Goal: Task Accomplishment & Management: Complete application form

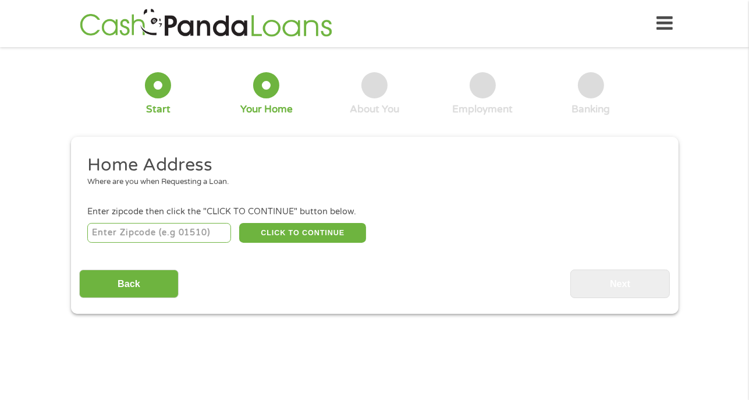
click at [137, 232] on input "number" at bounding box center [159, 233] width 144 height 20
type input "85602"
click at [282, 234] on button "CLICK TO CONTINUE" at bounding box center [302, 233] width 127 height 20
type input "85602"
type input "Benson"
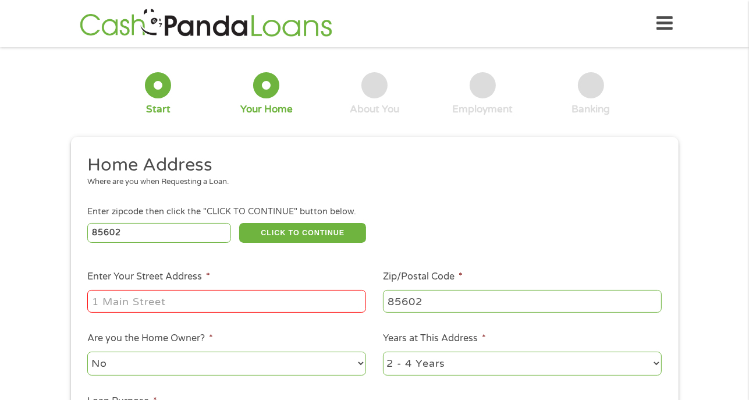
click at [151, 308] on input "Enter Your Street Address *" at bounding box center [226, 301] width 279 height 22
type input "677 W. Cactus St."
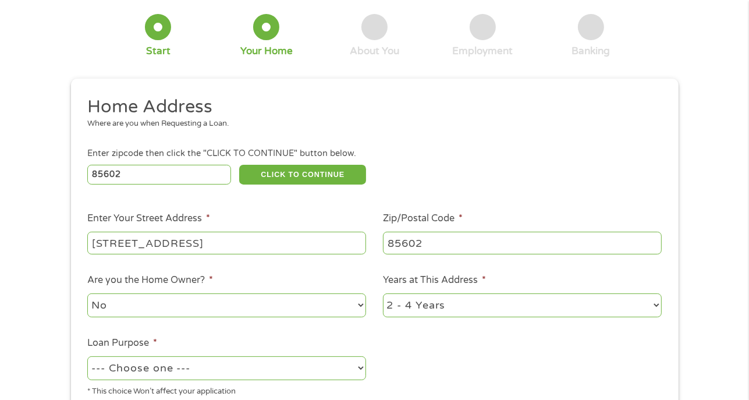
scroll to position [116, 0]
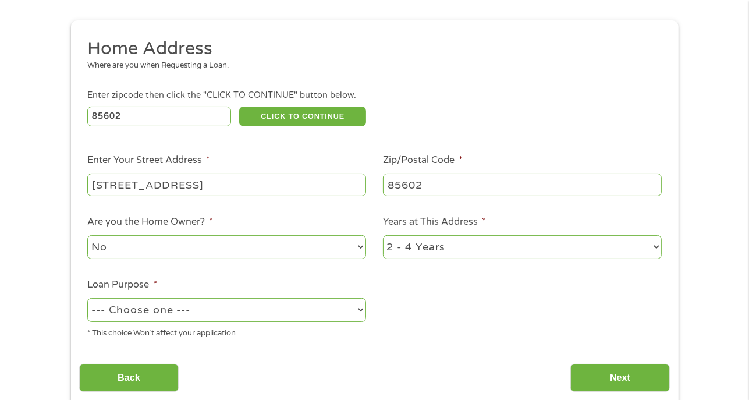
click at [155, 314] on select "--- Choose one --- Pay Bills Debt Consolidation Home Improvement Major Purchase…" at bounding box center [226, 310] width 279 height 24
select select "other"
click at [87, 299] on select "--- Choose one --- Pay Bills Debt Consolidation Home Improvement Major Purchase…" at bounding box center [226, 310] width 279 height 24
click at [610, 371] on input "Next" at bounding box center [619, 378] width 99 height 29
click at [444, 251] on select "1 Year or less 1 - 2 Years 2 - 4 Years Over 4 Years" at bounding box center [522, 247] width 279 height 24
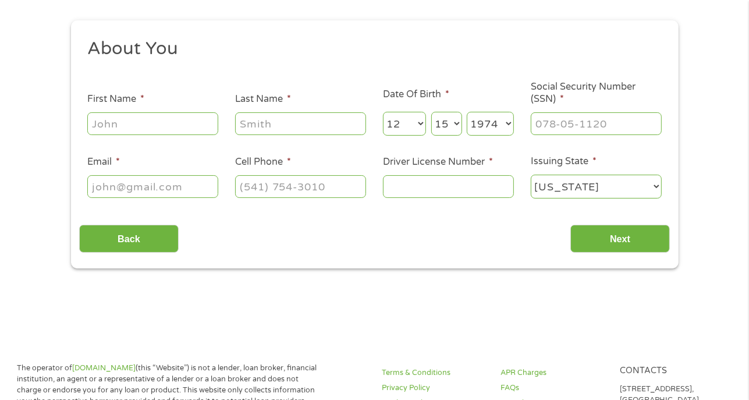
scroll to position [0, 0]
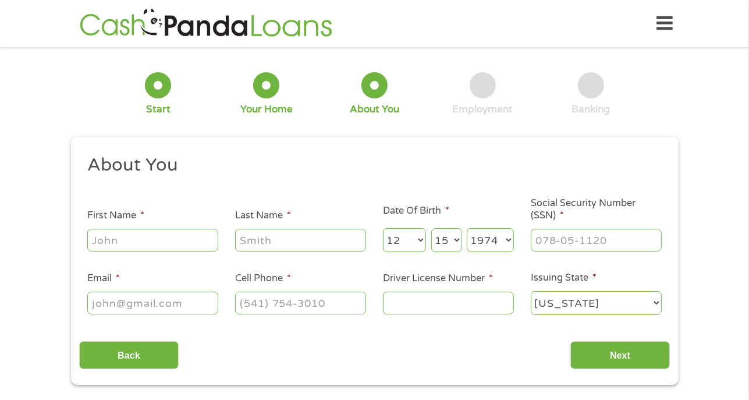
click at [129, 238] on input "First Name *" at bounding box center [152, 240] width 131 height 22
type input "Joy"
type input "Berryhill"
type input "jmb3288@yahoo.com"
type input "(520) 720-8678"
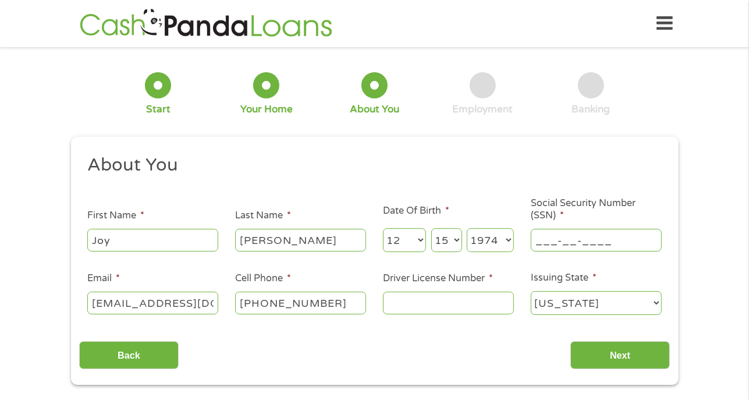
click at [570, 241] on input "___-__-____" at bounding box center [596, 240] width 131 height 22
type input "600-40-6888"
click at [450, 309] on input "Driver License Number *" at bounding box center [448, 302] width 131 height 22
type input "B10878926"
drag, startPoint x: 206, startPoint y: 304, endPoint x: 79, endPoint y: 307, distance: 126.8
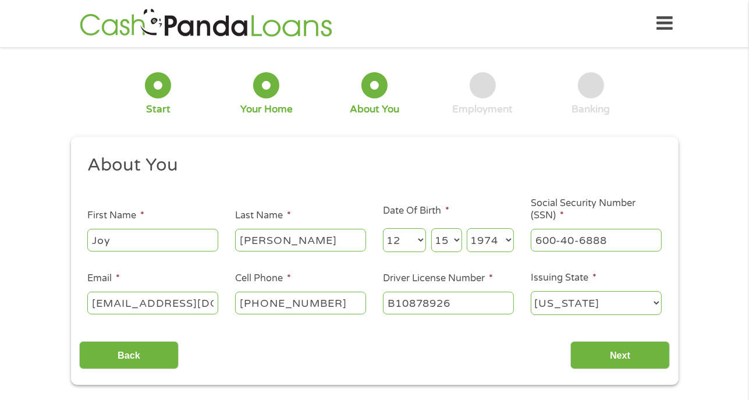
click at [79, 307] on li "Email * jmb3288@yahoo.com" at bounding box center [153, 293] width 148 height 45
click at [135, 297] on input "jmb3288@yahoo.com" at bounding box center [152, 302] width 131 height 22
type input "joyb32@yahoo.com"
click at [618, 350] on input "Next" at bounding box center [619, 355] width 99 height 29
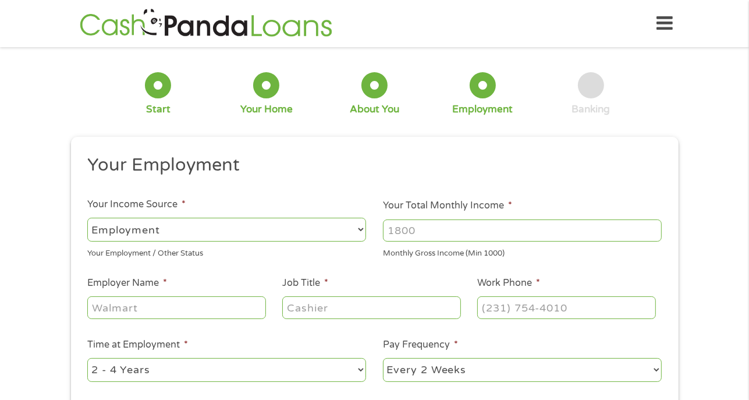
click at [456, 232] on input "Your Total Monthly Income *" at bounding box center [522, 230] width 279 height 22
type input "4200"
click at [147, 313] on input "Employer Name *" at bounding box center [176, 307] width 178 height 22
type input "BUSD"
click at [298, 297] on input "Job Title *" at bounding box center [371, 307] width 178 height 22
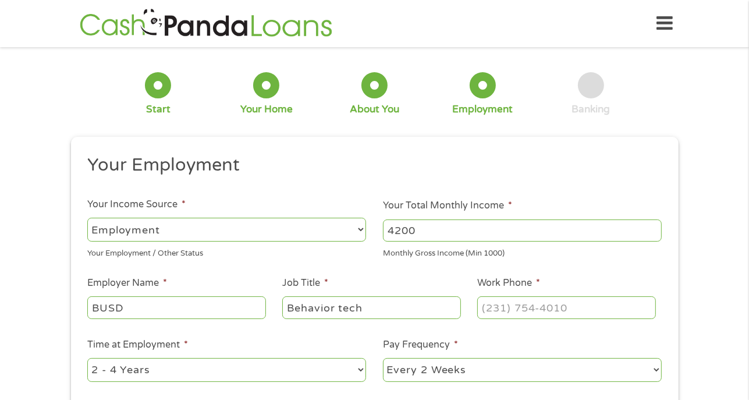
type input "Behavior tech"
click at [526, 300] on input "(___) ___-____" at bounding box center [566, 307] width 178 height 22
type input "(520) 720-6754"
click at [150, 369] on select "--- Choose one --- 1 Year or less 1 - 2 Years 2 - 4 Years Over 4 Years" at bounding box center [226, 370] width 279 height 24
select select "60months"
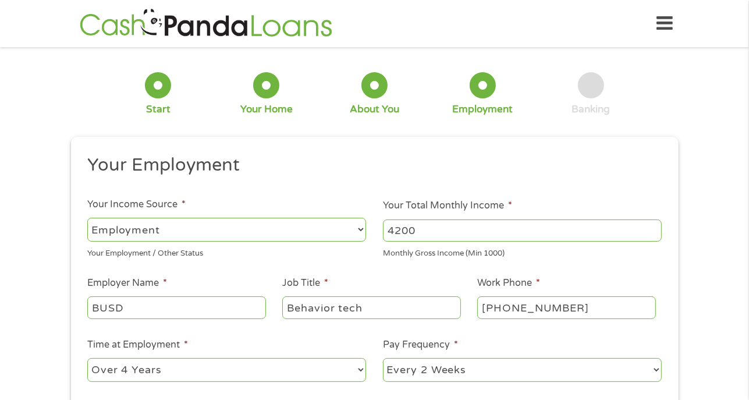
click at [87, 358] on select "--- Choose one --- 1 Year or less 1 - 2 Years 2 - 4 Years Over 4 Years" at bounding box center [226, 370] width 279 height 24
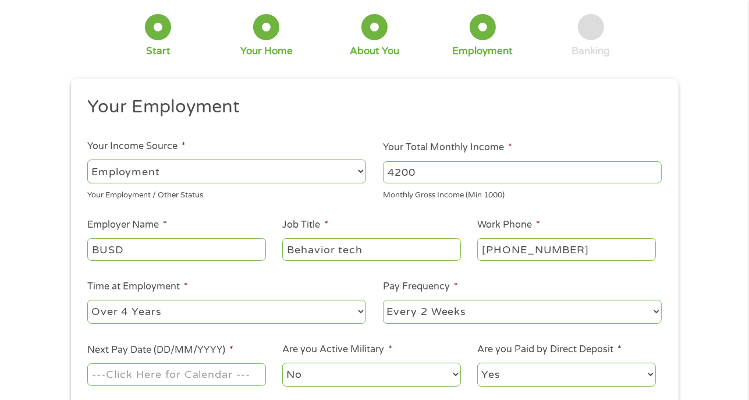
scroll to position [116, 0]
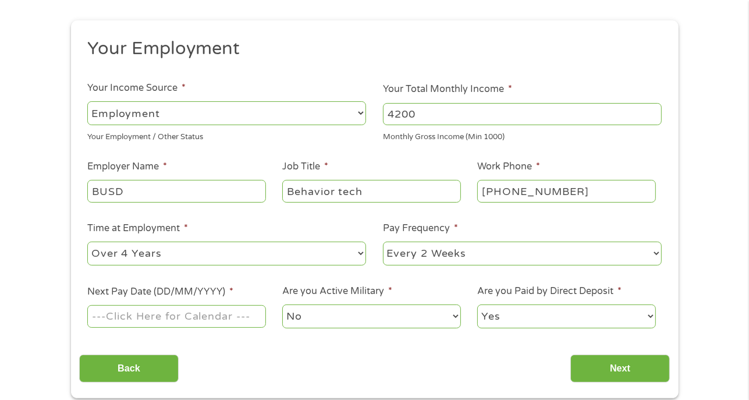
click at [175, 325] on input "Next Pay Date (DD/MM/YYYY) *" at bounding box center [176, 316] width 178 height 22
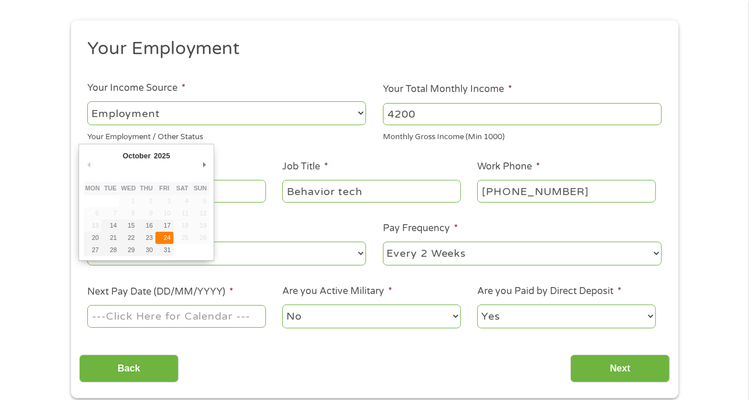
type input "24/10/2025"
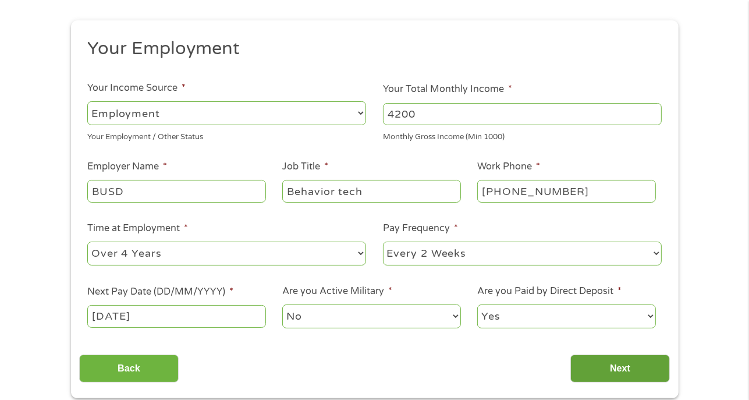
click at [614, 367] on input "Next" at bounding box center [619, 368] width 99 height 29
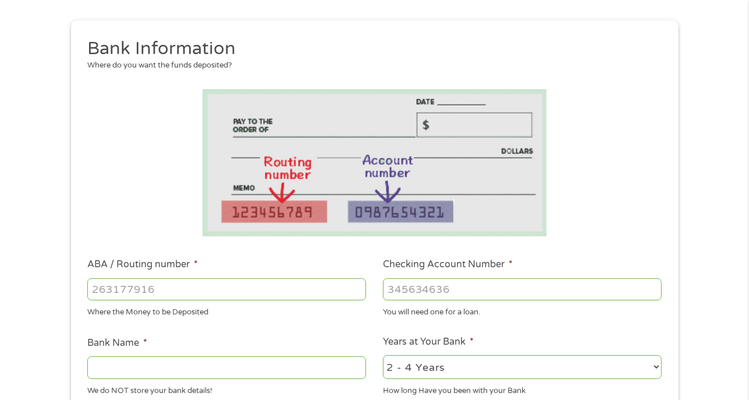
click at [166, 286] on input "ABA / Routing number *" at bounding box center [226, 289] width 279 height 22
type input "322174575"
type input "SOUTHEASTERN ARIZONA FEDCU"
type input "322174575"
click at [442, 290] on input "Checking Account Number *" at bounding box center [522, 289] width 279 height 22
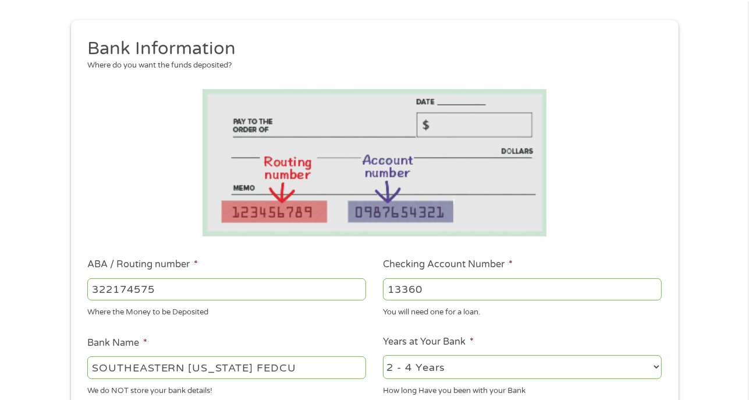
scroll to position [175, 0]
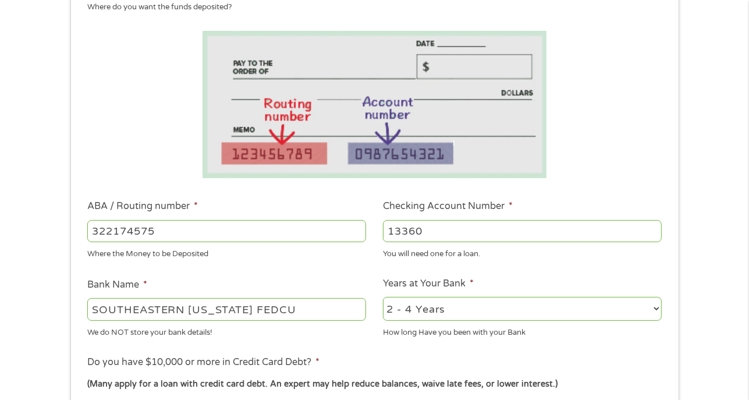
type input "13360"
click at [423, 320] on select "2 - 4 Years 6 - 12 Months 1 - 2 Years Over 4 Years" at bounding box center [522, 309] width 279 height 24
select select "60months"
click at [383, 297] on select "2 - 4 Years 6 - 12 Months 1 - 2 Years Over 4 Years" at bounding box center [522, 309] width 279 height 24
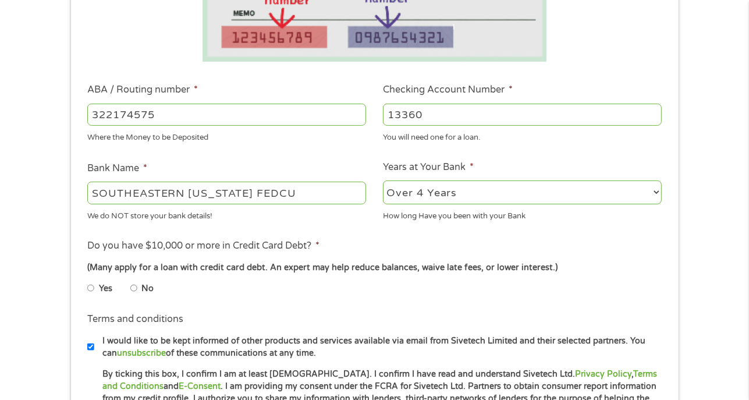
click at [133, 290] on input "No" at bounding box center [133, 288] width 7 height 19
radio input "true"
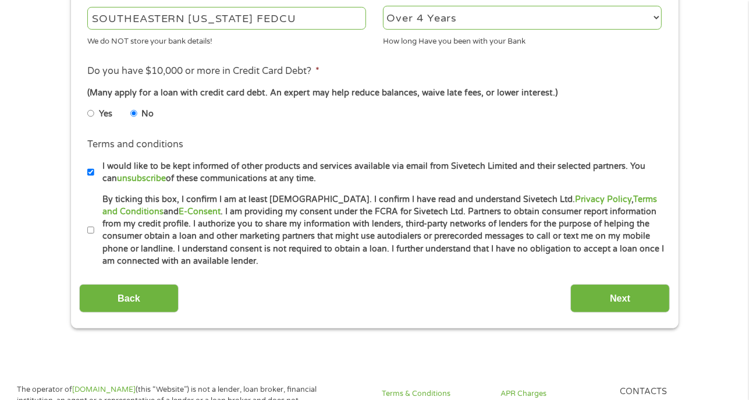
click at [88, 230] on input "By ticking this box, I confirm I am at least 18 years old. I confirm I have rea…" at bounding box center [90, 230] width 7 height 19
checkbox input "true"
click at [597, 302] on input "Next" at bounding box center [619, 298] width 99 height 29
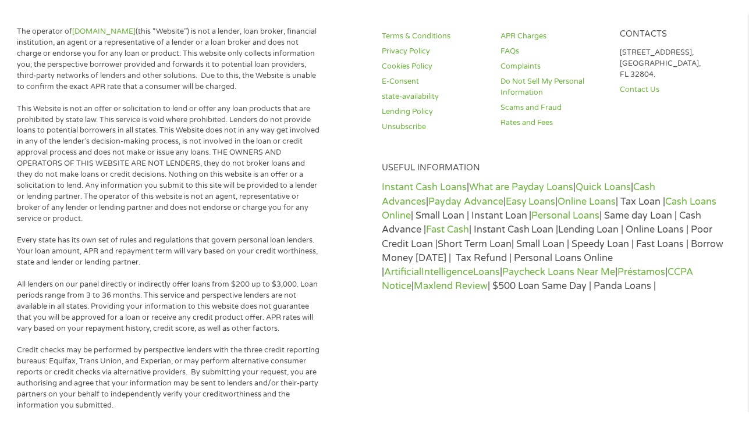
scroll to position [0, 0]
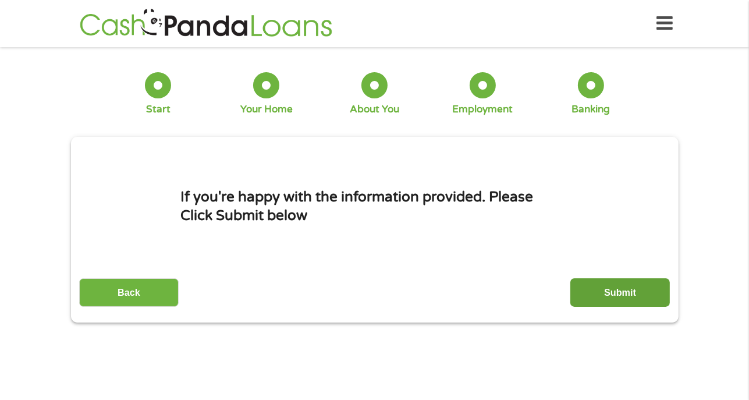
click at [622, 295] on input "Submit" at bounding box center [619, 292] width 99 height 29
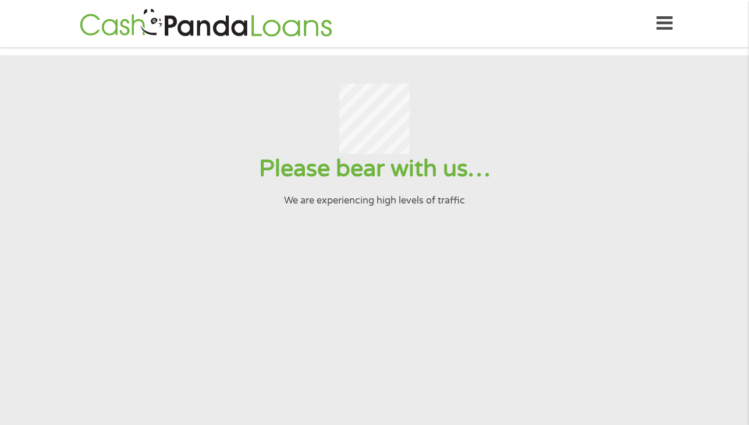
click at [661, 27] on icon at bounding box center [665, 23] width 16 height 29
